Goal: Information Seeking & Learning: Check status

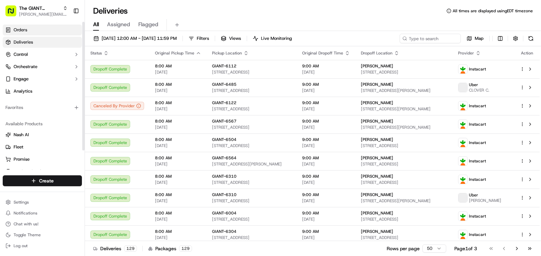
click at [39, 28] on link "Orders" at bounding box center [42, 29] width 79 height 11
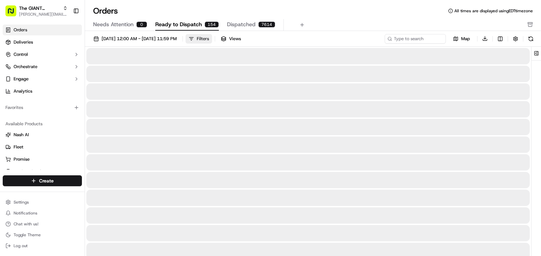
click at [212, 43] on button "Filters" at bounding box center [199, 39] width 27 height 10
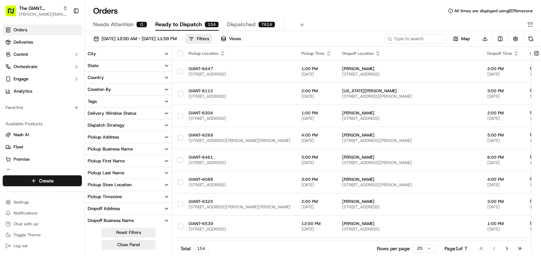
click at [132, 55] on button "City" at bounding box center [128, 54] width 87 height 12
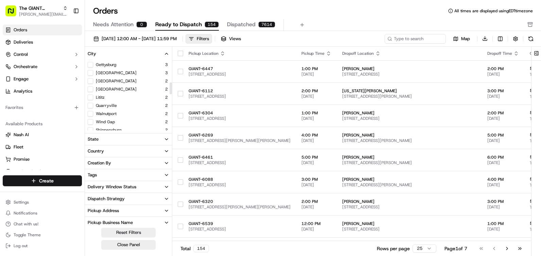
scroll to position [136, 0]
click at [89, 97] on button "Quarryville" at bounding box center [90, 95] width 5 height 5
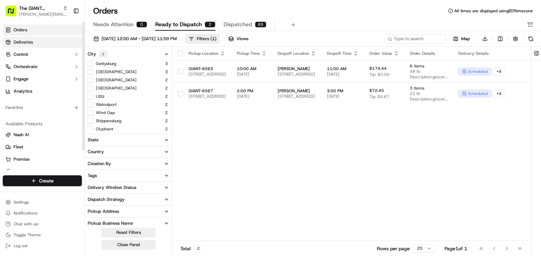
click at [38, 41] on link "Deliveries" at bounding box center [42, 42] width 79 height 11
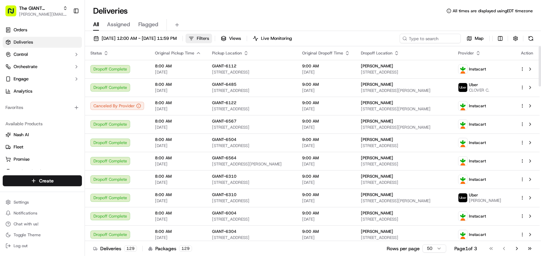
click at [209, 40] on span "Filters" at bounding box center [203, 38] width 12 height 6
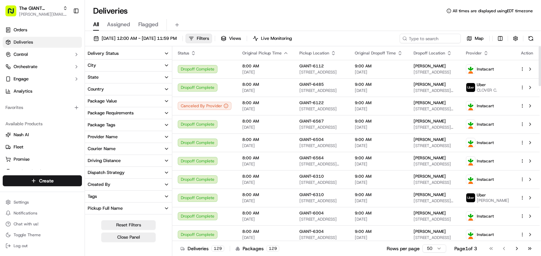
click at [116, 64] on button "City" at bounding box center [128, 66] width 87 height 12
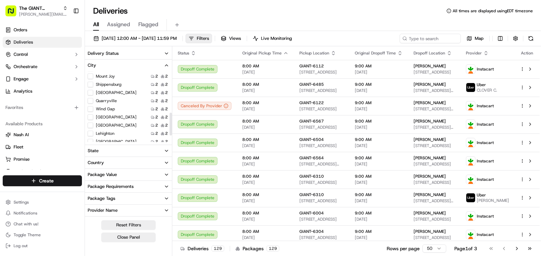
scroll to position [136, 0]
click at [91, 101] on button "Quarryville" at bounding box center [90, 100] width 5 height 5
